Goal: Navigation & Orientation: Find specific page/section

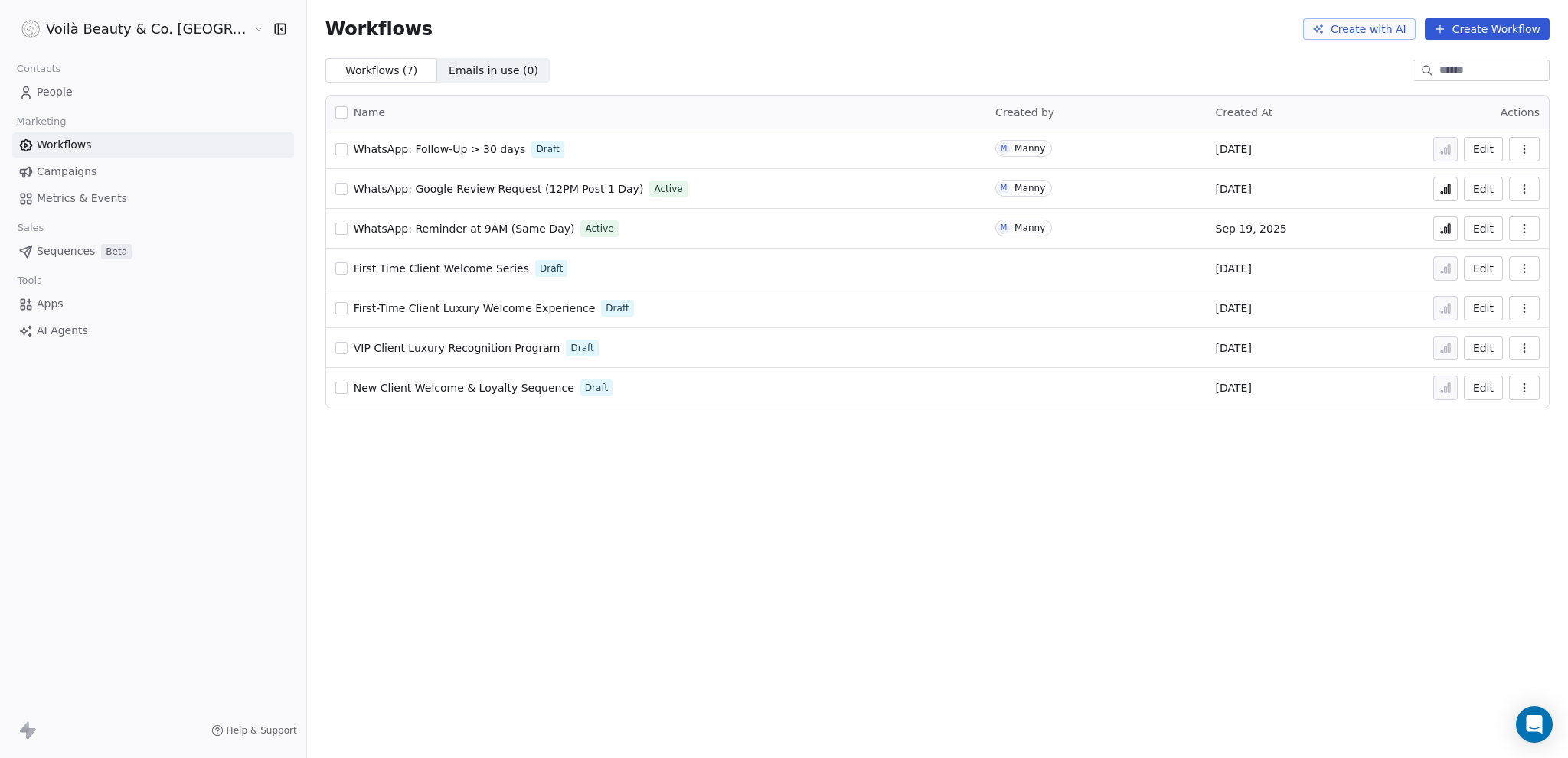
click at [49, 88] on span "People" at bounding box center [54, 92] width 36 height 16
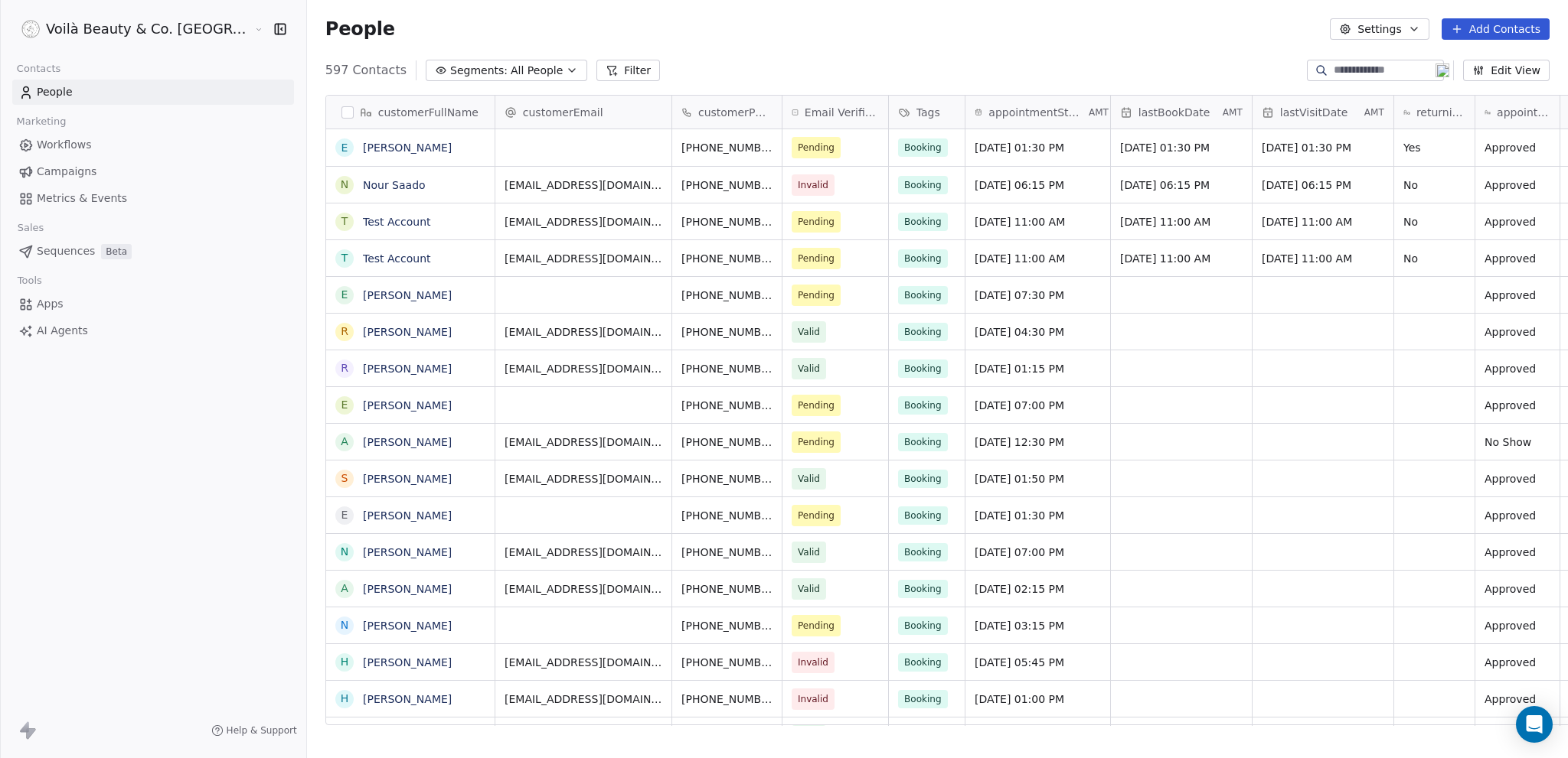
scroll to position [656, 1322]
click at [59, 137] on span "Workflows" at bounding box center [64, 145] width 55 height 16
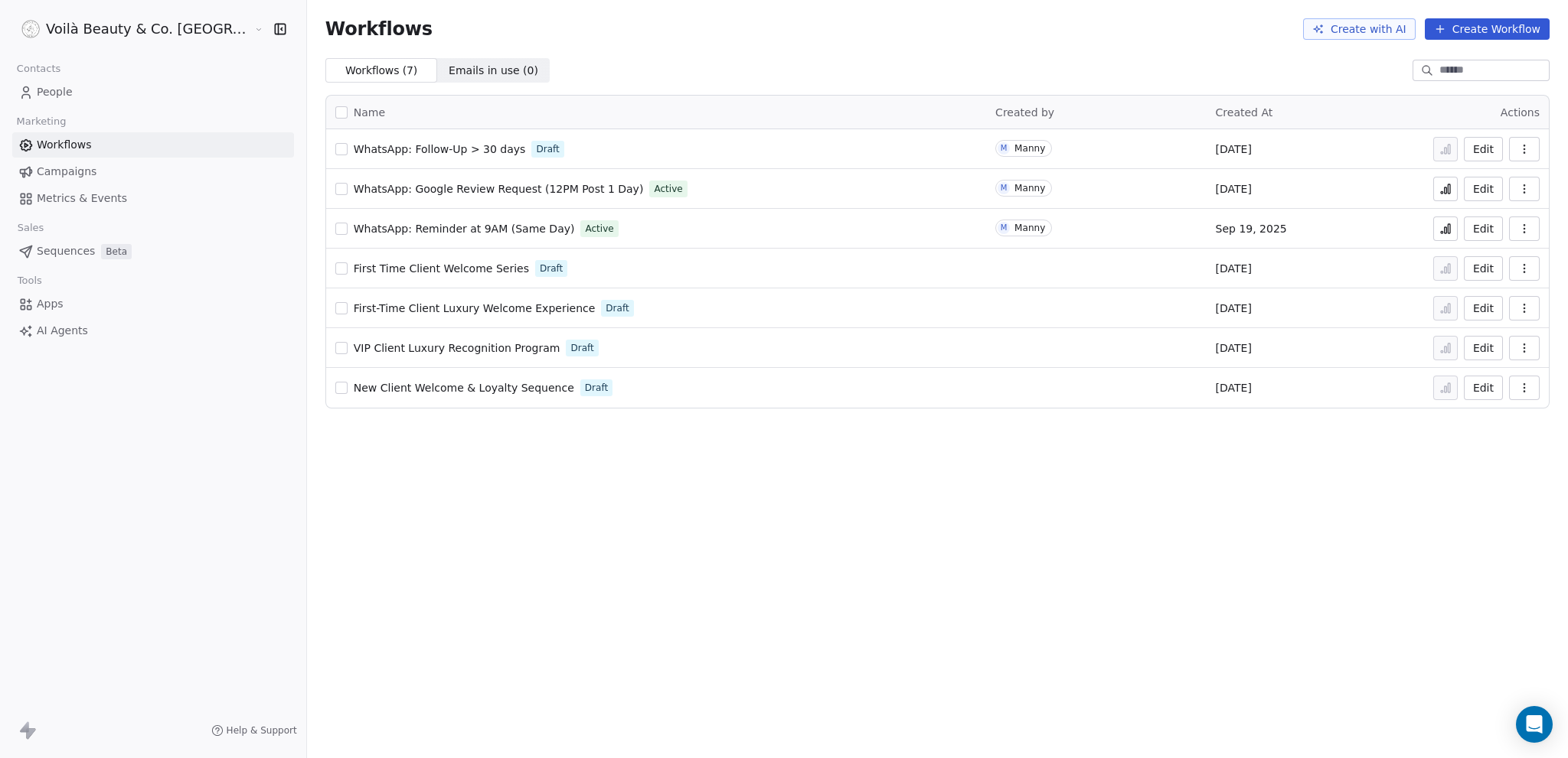
click at [390, 150] on span "WhatsApp: Follow-Up > 30 days" at bounding box center [439, 149] width 172 height 12
